Goal: Find specific page/section: Find specific page/section

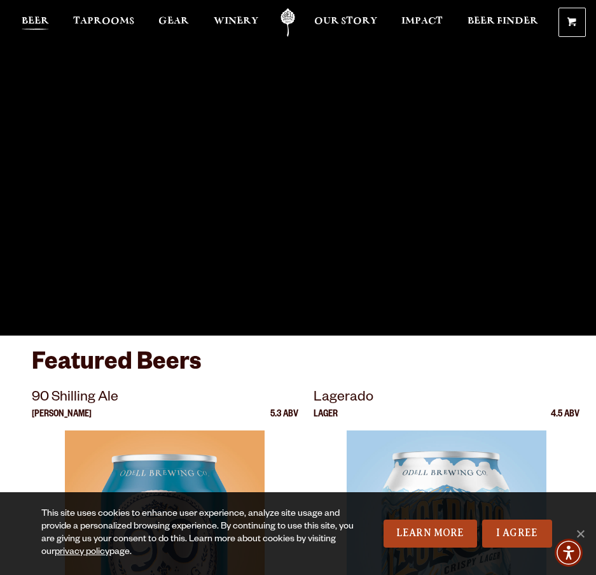
click at [47, 20] on span "Beer" at bounding box center [35, 21] width 27 height 10
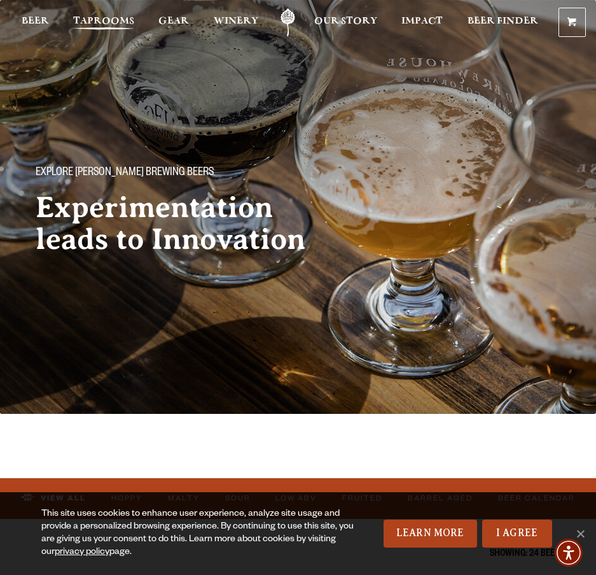
click at [129, 18] on span "Taprooms" at bounding box center [103, 21] width 61 height 10
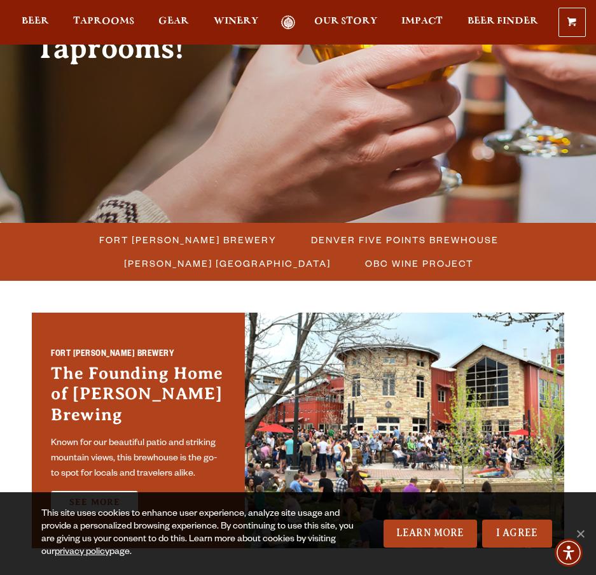
scroll to position [318, 0]
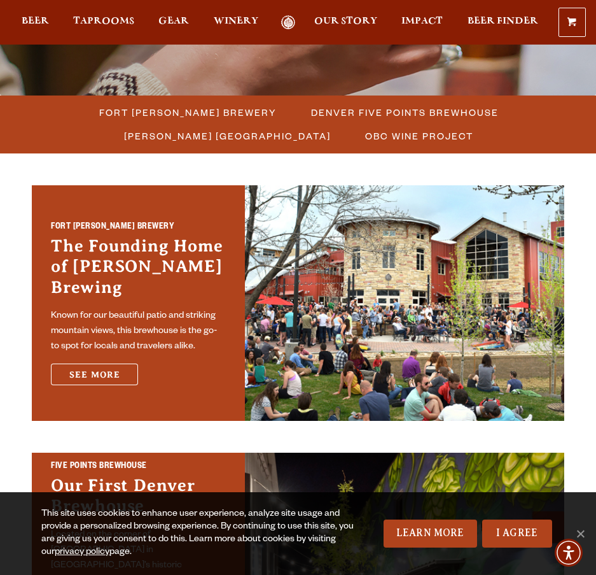
click at [102, 365] on link "See More" at bounding box center [94, 374] width 87 height 22
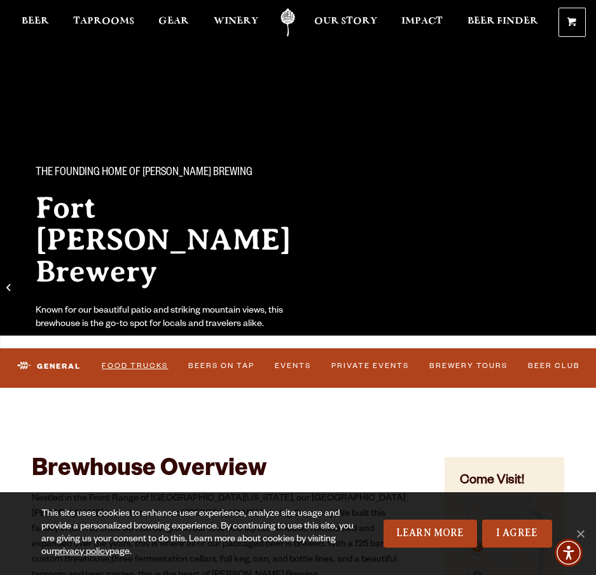
click at [142, 360] on link "Food Trucks" at bounding box center [135, 366] width 74 height 27
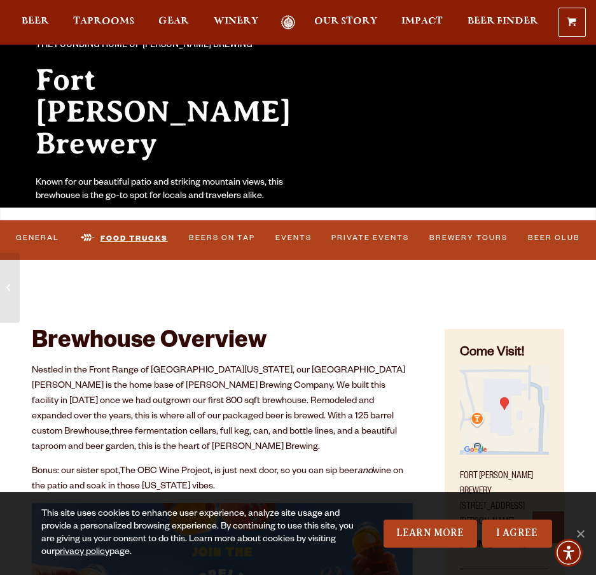
scroll to position [127, 0]
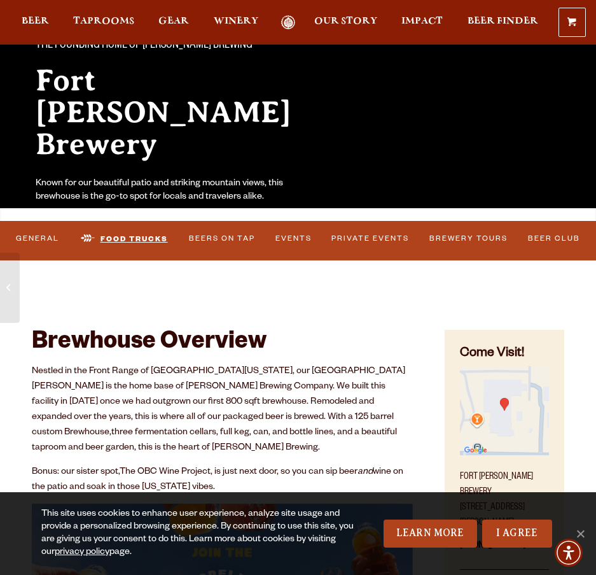
click at [130, 236] on link "Food Trucks" at bounding box center [124, 239] width 97 height 30
click at [94, 239] on link "Food Trucks" at bounding box center [124, 239] width 97 height 30
click at [89, 239] on link "Food Trucks" at bounding box center [124, 239] width 97 height 30
click at [125, 232] on link "Food Trucks" at bounding box center [124, 239] width 97 height 30
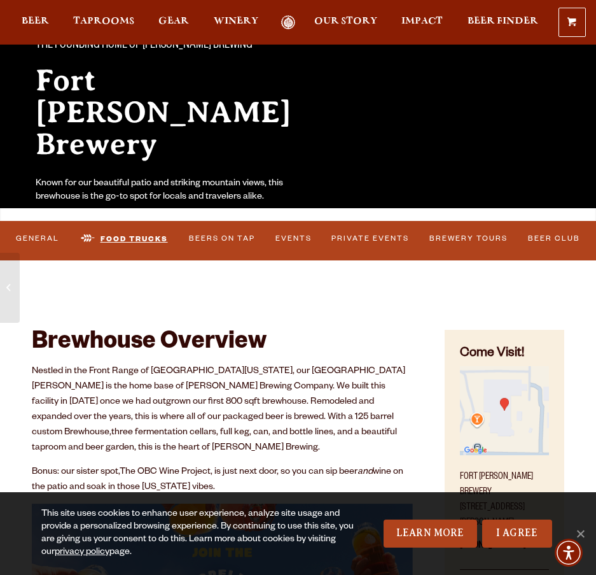
click at [136, 233] on link "Food Trucks" at bounding box center [124, 239] width 97 height 30
click at [136, 234] on link "Food Trucks" at bounding box center [124, 239] width 97 height 30
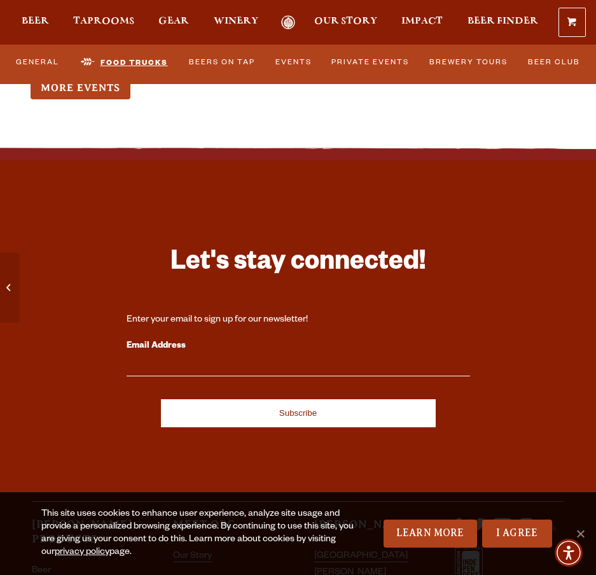
scroll to position [6263, 0]
